Goal: Task Accomplishment & Management: Complete application form

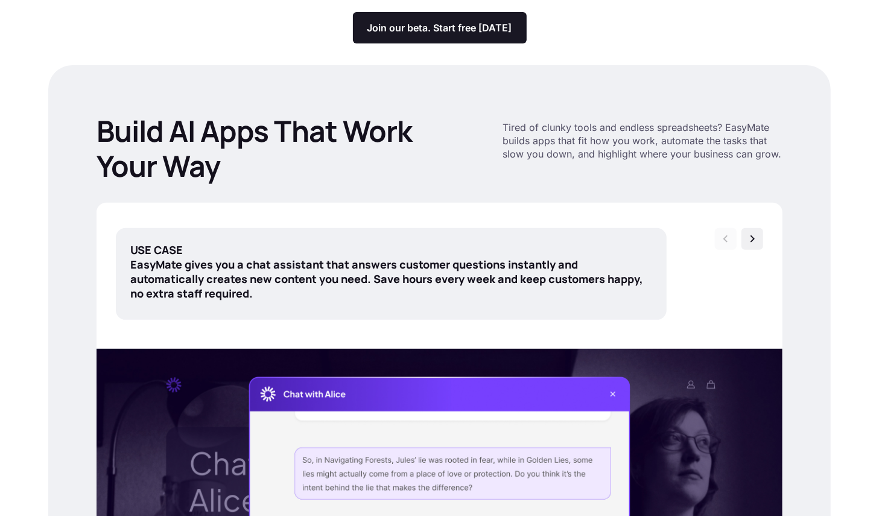
scroll to position [365, 0]
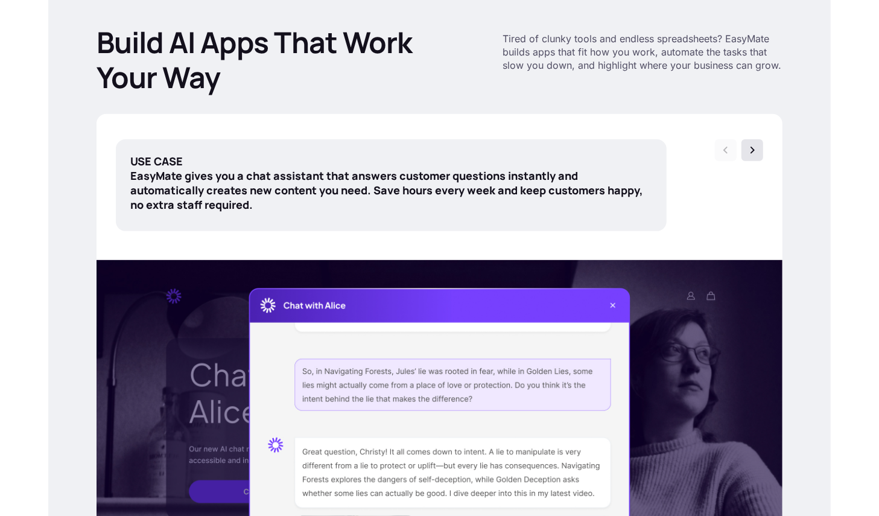
click at [751, 151] on img at bounding box center [752, 150] width 12 height 12
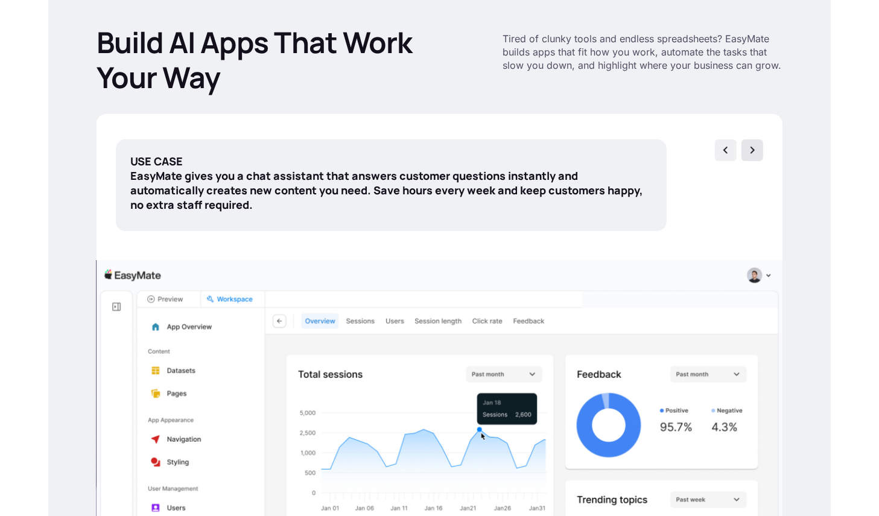
click at [750, 151] on img at bounding box center [752, 150] width 12 height 12
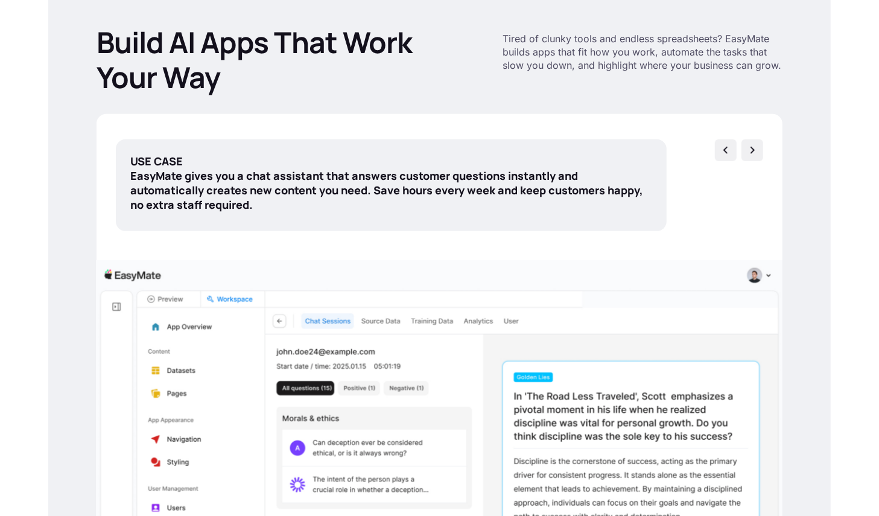
click at [750, 151] on img at bounding box center [752, 150] width 12 height 12
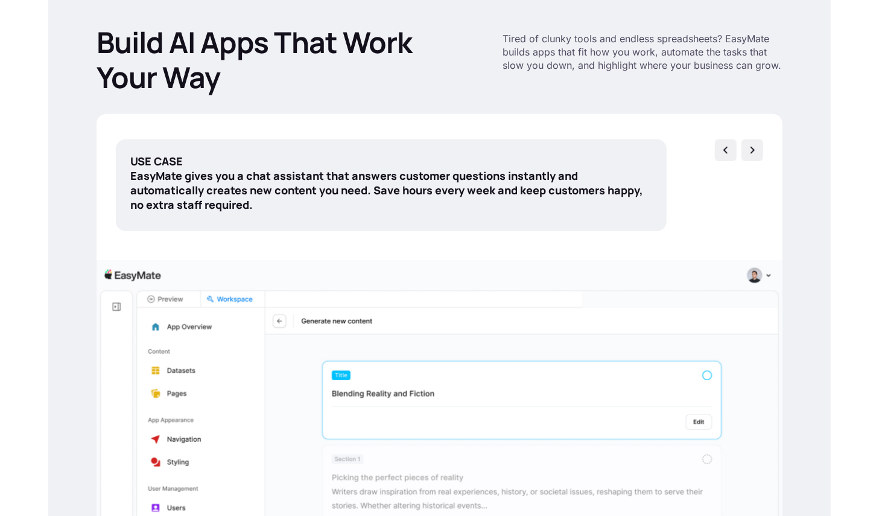
click at [750, 151] on img at bounding box center [752, 150] width 12 height 12
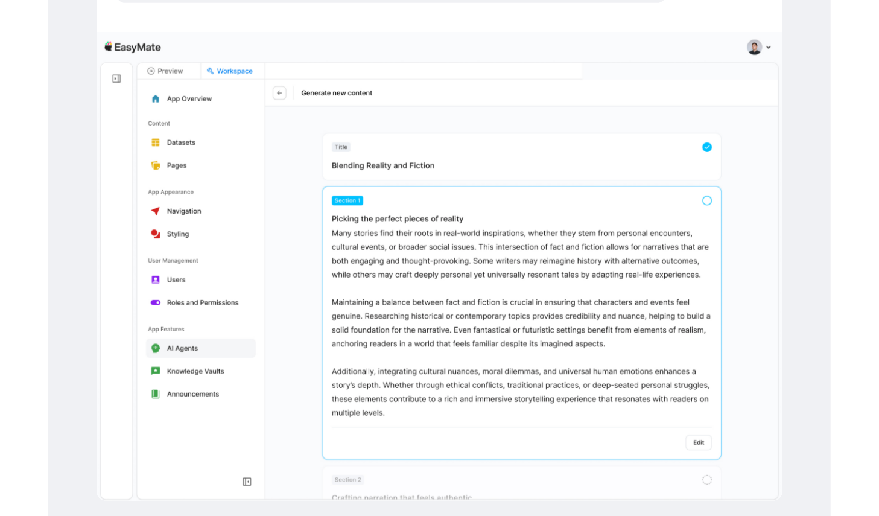
scroll to position [544, 0]
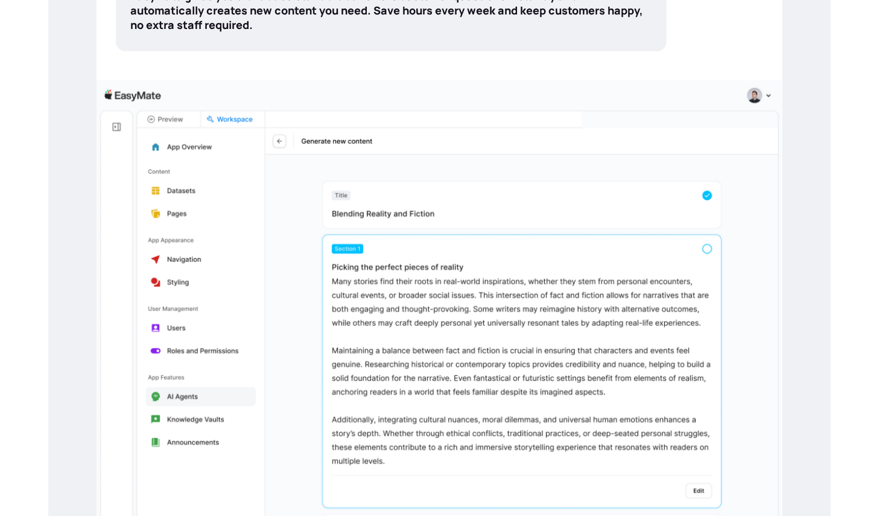
click at [738, 135] on div at bounding box center [439, 314] width 686 height 468
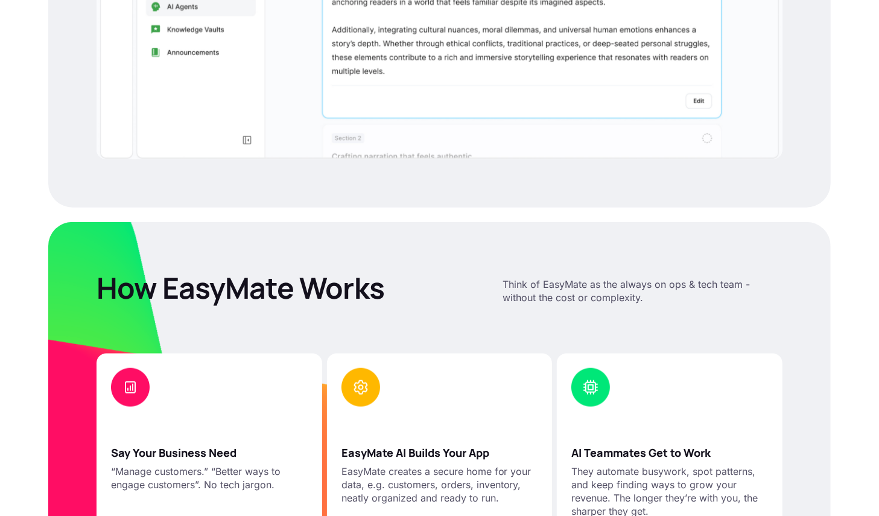
scroll to position [470, 0]
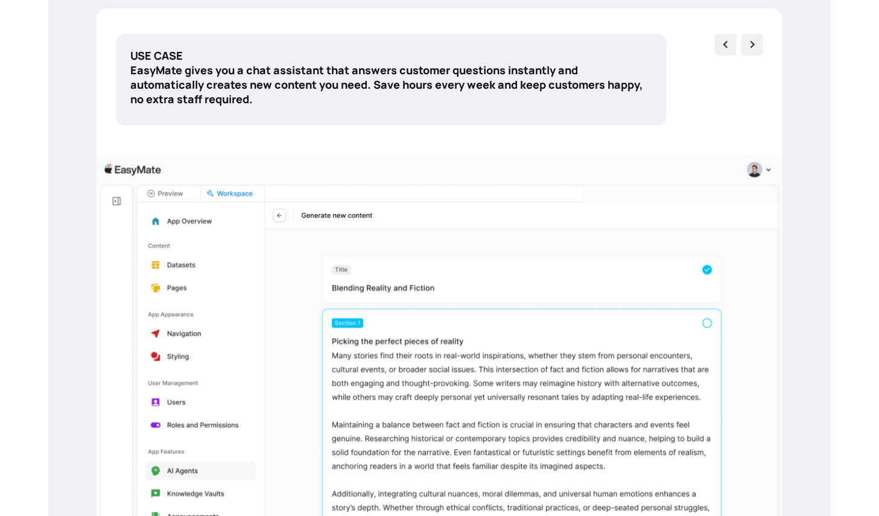
click at [725, 213] on div at bounding box center [439, 388] width 686 height 468
click at [724, 44] on img at bounding box center [725, 45] width 12 height 12
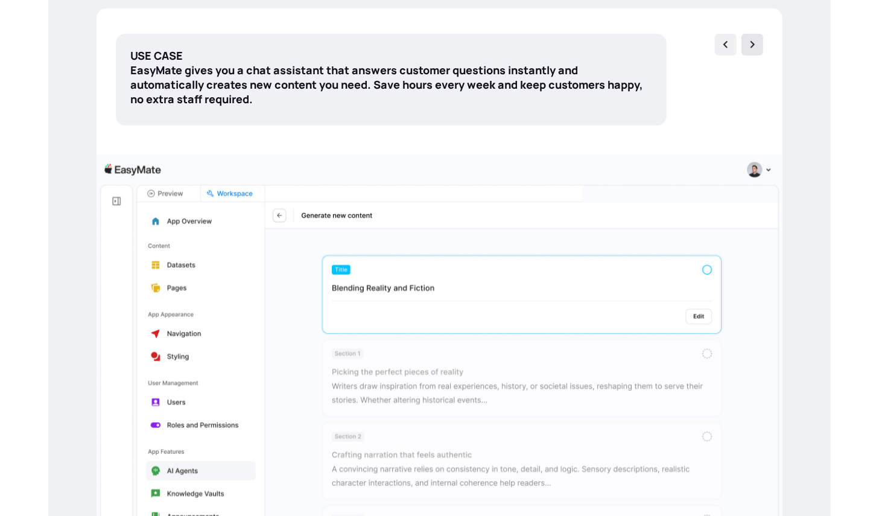
click at [753, 40] on img at bounding box center [752, 45] width 12 height 12
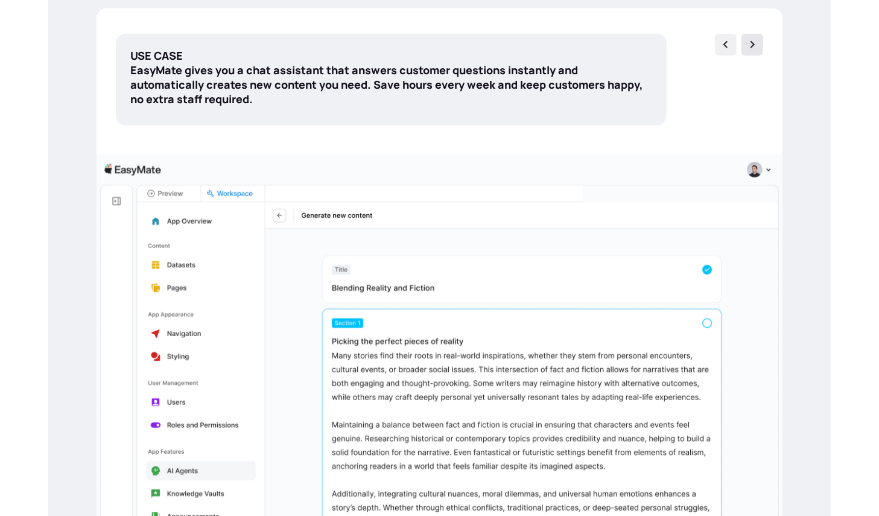
click at [748, 43] on img at bounding box center [752, 45] width 12 height 12
click at [725, 45] on img at bounding box center [725, 45] width 12 height 12
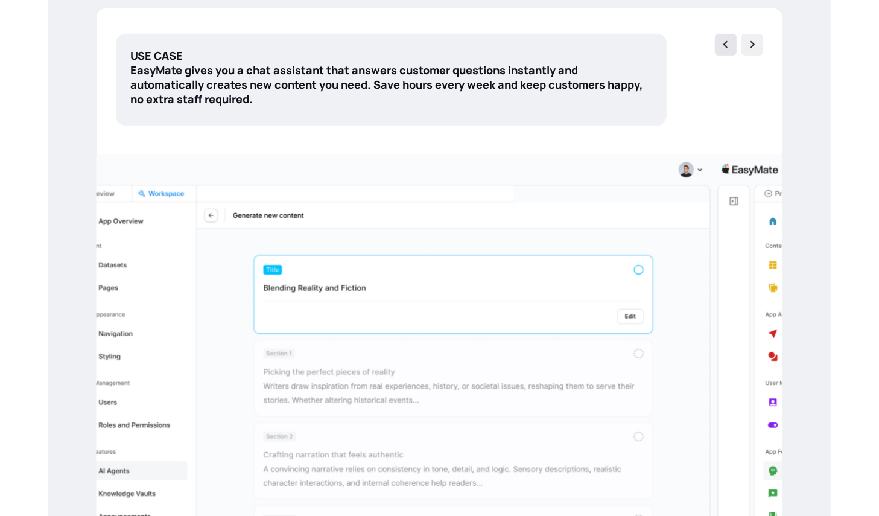
click at [725, 45] on img at bounding box center [725, 45] width 12 height 12
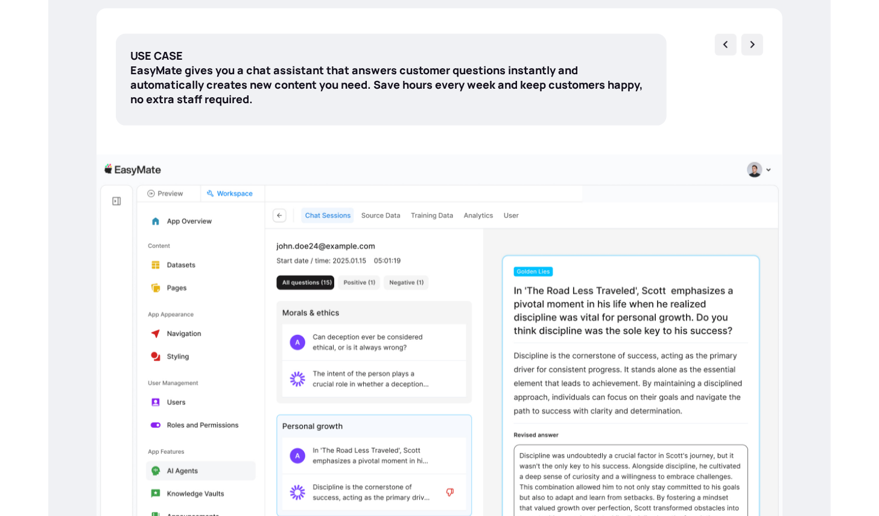
click at [725, 45] on img at bounding box center [725, 45] width 12 height 12
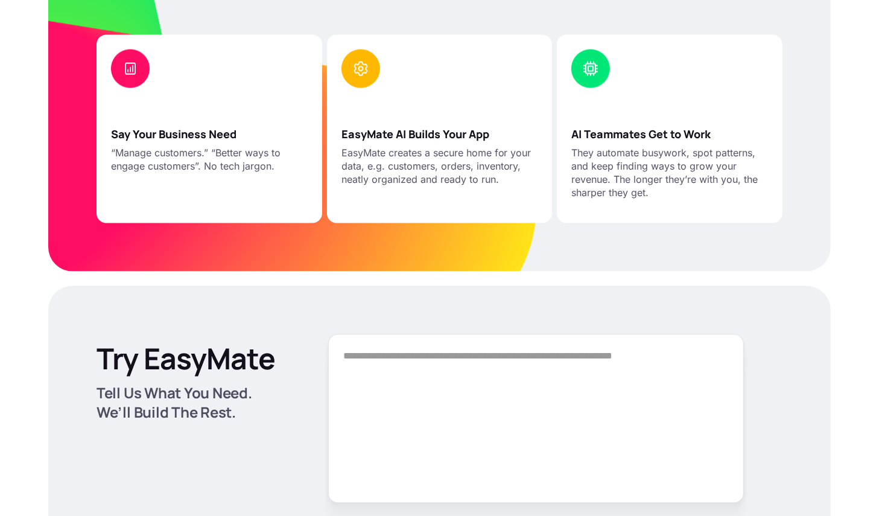
scroll to position [1407, 0]
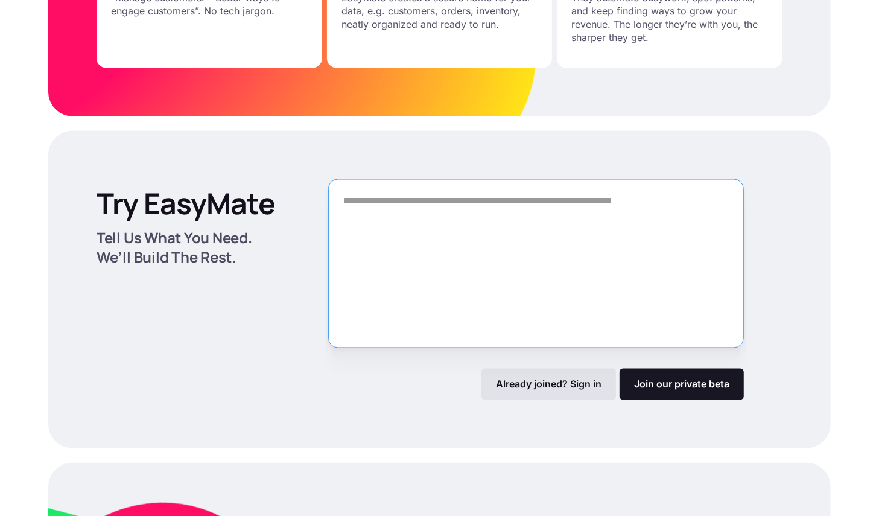
click at [608, 227] on textarea "Form" at bounding box center [535, 263] width 415 height 169
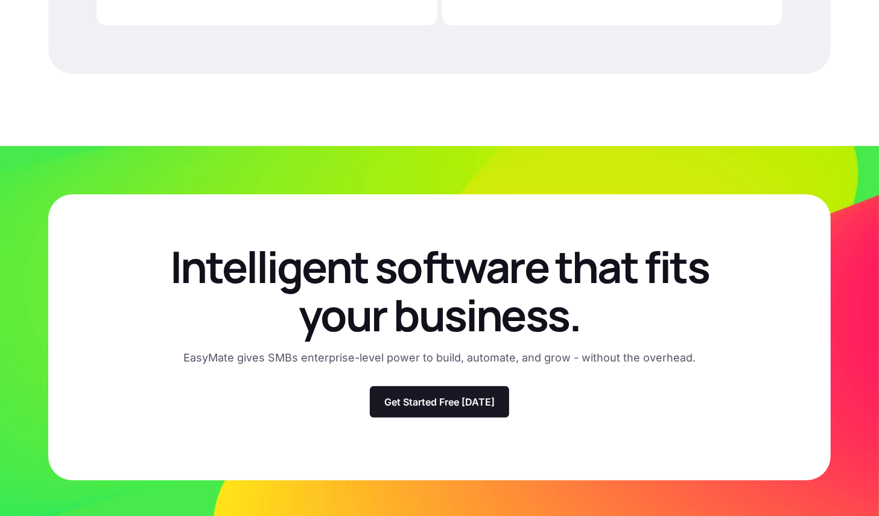
scroll to position [3322, 0]
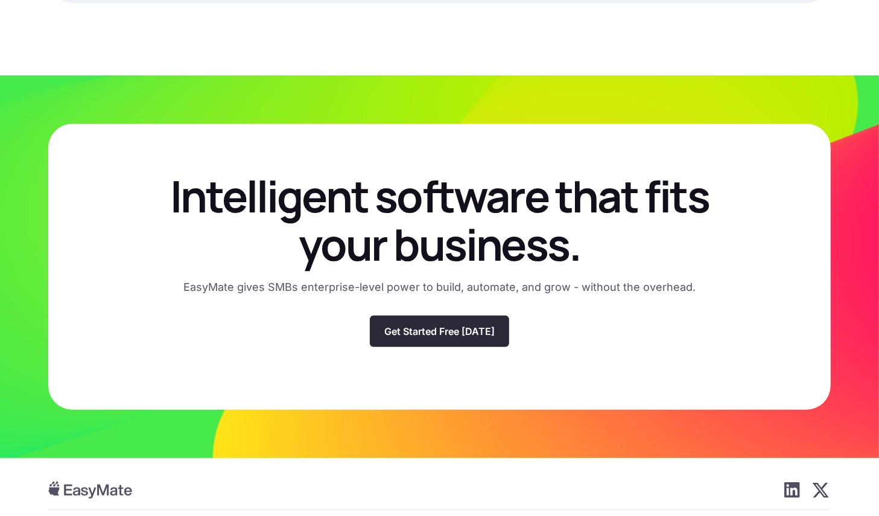
click at [481, 330] on p "Get Started Free [DATE]" at bounding box center [439, 331] width 110 height 12
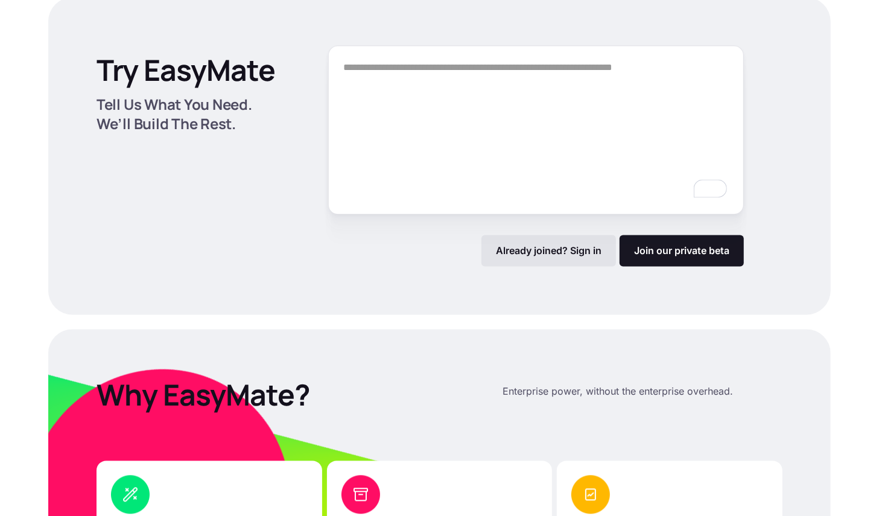
scroll to position [1538, 0]
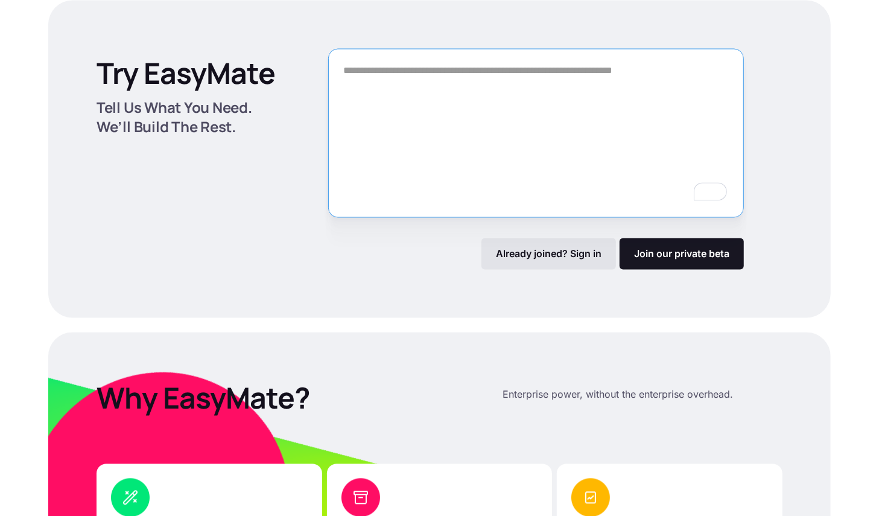
click at [527, 169] on textarea "To enrich screen reader interactions, please activate Accessibility in Grammarl…" at bounding box center [535, 133] width 415 height 169
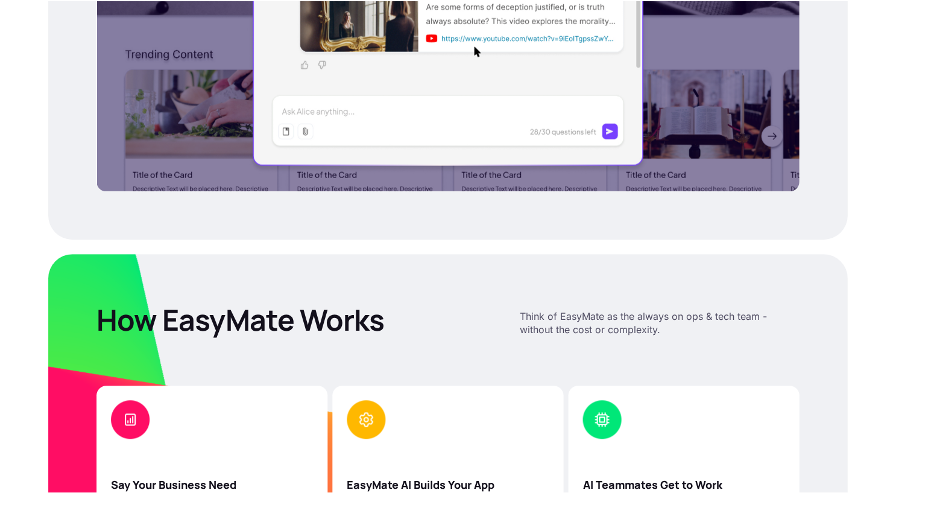
scroll to position [900, 0]
